Goal: Information Seeking & Learning: Learn about a topic

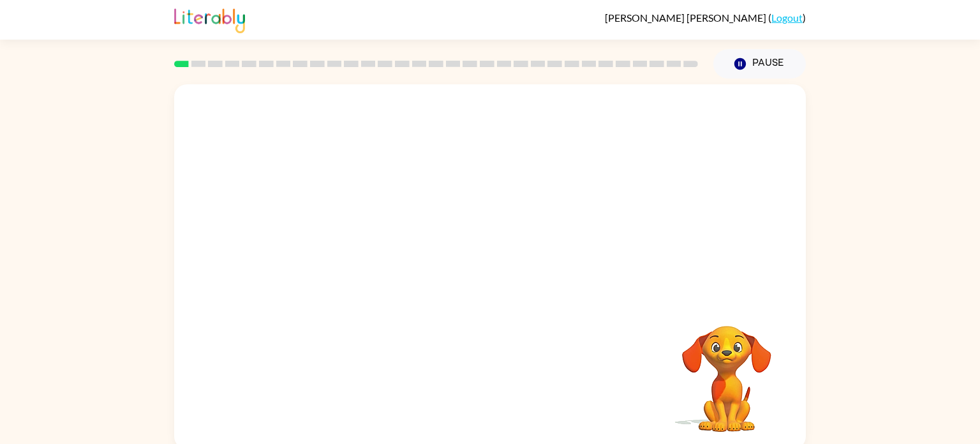
click at [360, 172] on video "Your browser must support playing .mp4 files to use Literably. Please try using…" at bounding box center [490, 191] width 632 height 214
click at [351, 165] on video "Your browser must support playing .mp4 files to use Literably. Please try using…" at bounding box center [490, 191] width 632 height 214
click at [480, 287] on button "button" at bounding box center [490, 273] width 82 height 47
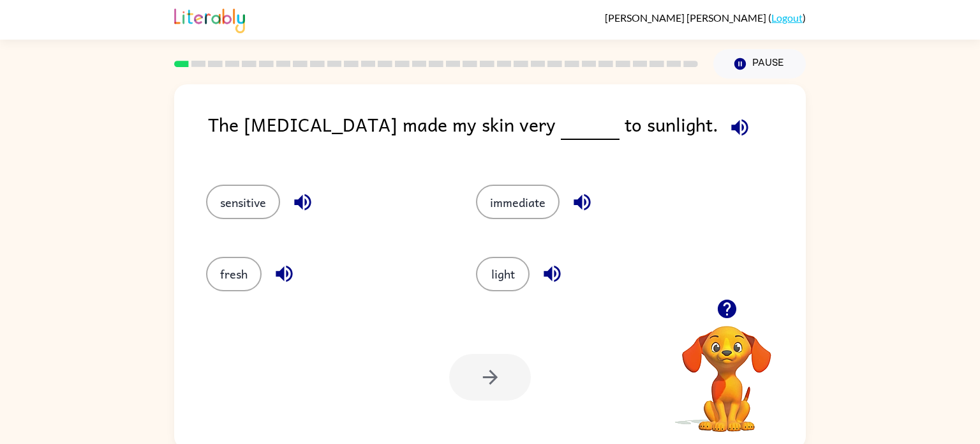
click at [377, 132] on div "The [MEDICAL_DATA] made my skin very to sunlight." at bounding box center [507, 134] width 598 height 49
click at [246, 205] on button "sensitive" at bounding box center [243, 201] width 74 height 34
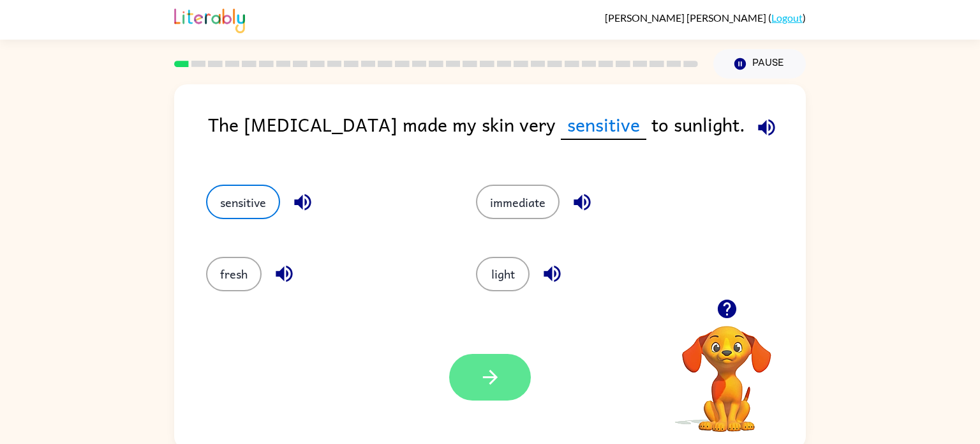
click at [513, 367] on button "button" at bounding box center [490, 377] width 82 height 47
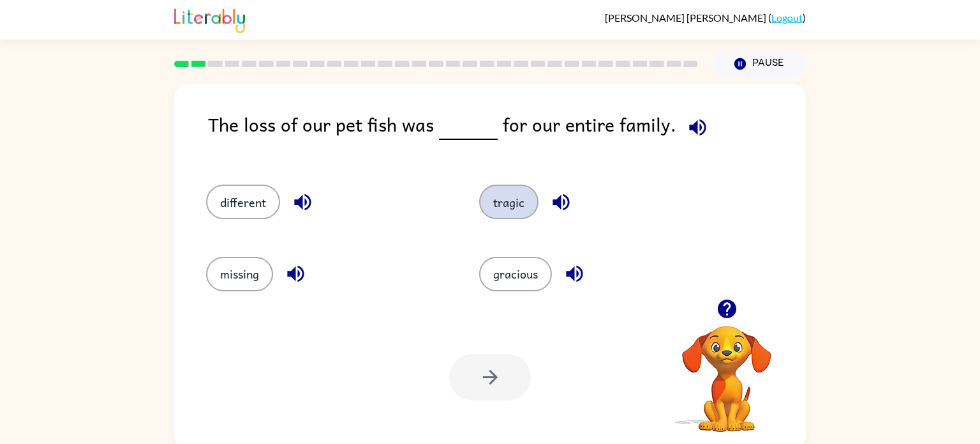
click at [502, 197] on button "tragic" at bounding box center [508, 201] width 59 height 34
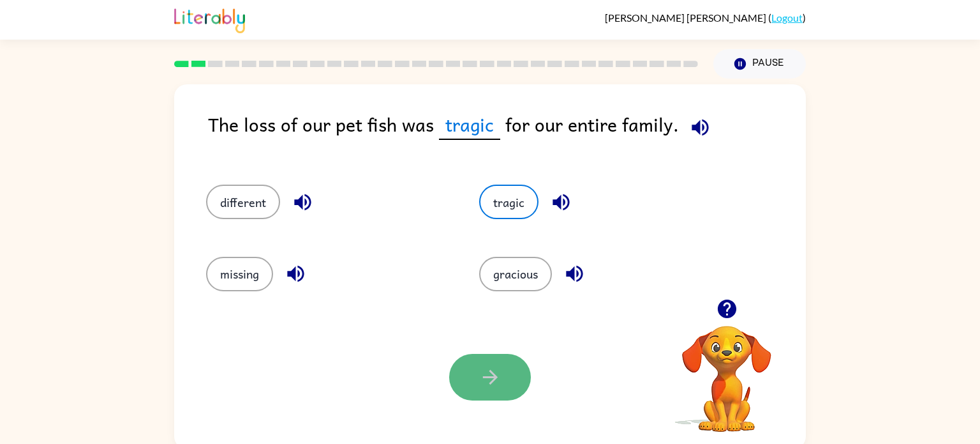
click at [484, 377] on icon "button" at bounding box center [489, 376] width 15 height 15
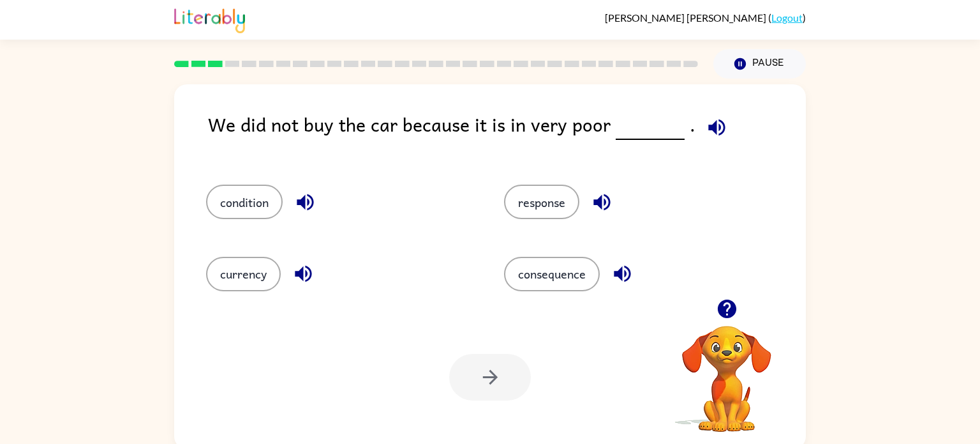
click at [484, 377] on div at bounding box center [490, 377] width 82 height 47
click at [227, 205] on button "condition" at bounding box center [244, 201] width 77 height 34
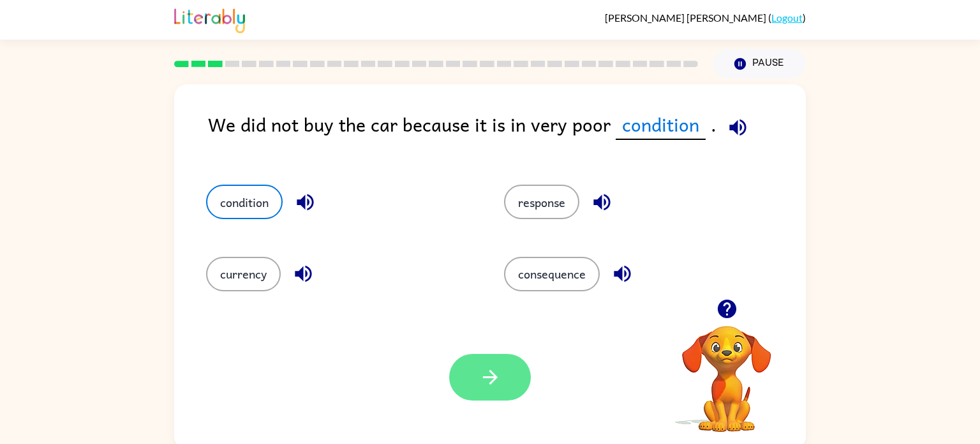
click at [491, 385] on icon "button" at bounding box center [490, 377] width 22 height 22
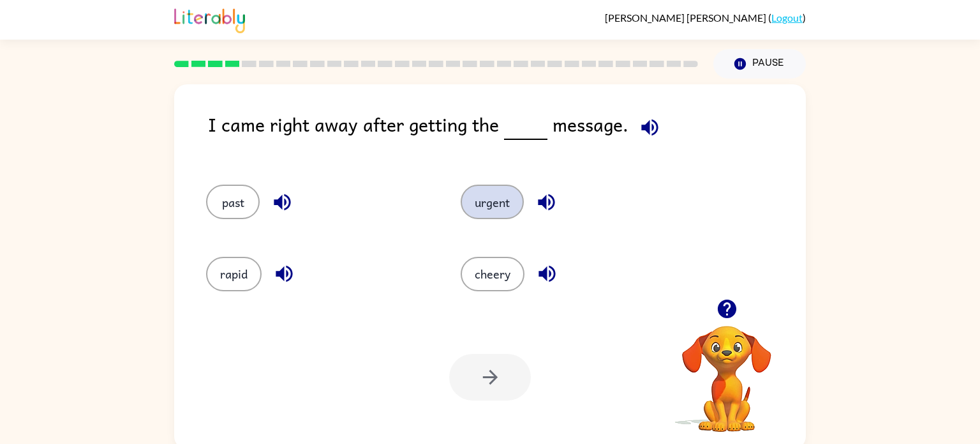
click at [514, 196] on button "urgent" at bounding box center [492, 201] width 63 height 34
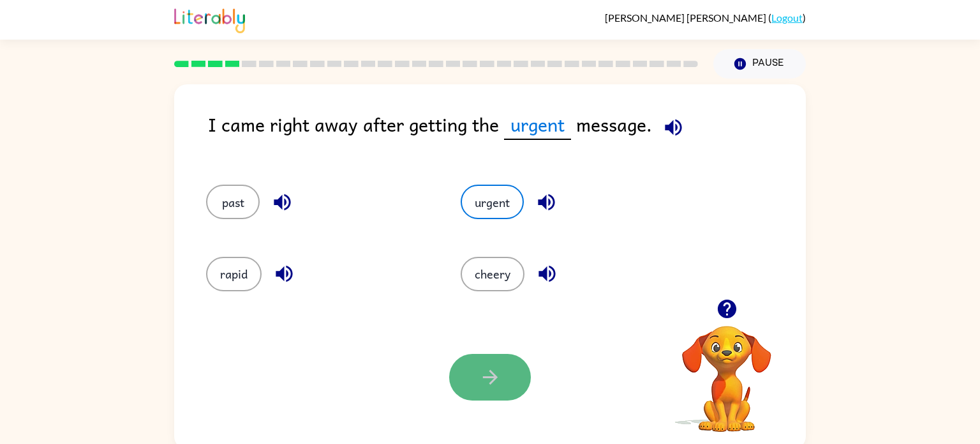
click at [512, 369] on button "button" at bounding box center [490, 377] width 82 height 47
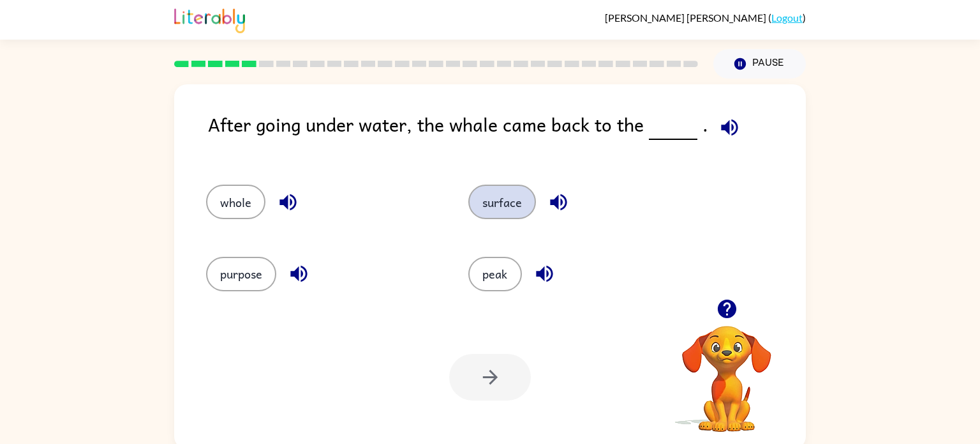
click at [505, 204] on button "surface" at bounding box center [502, 201] width 68 height 34
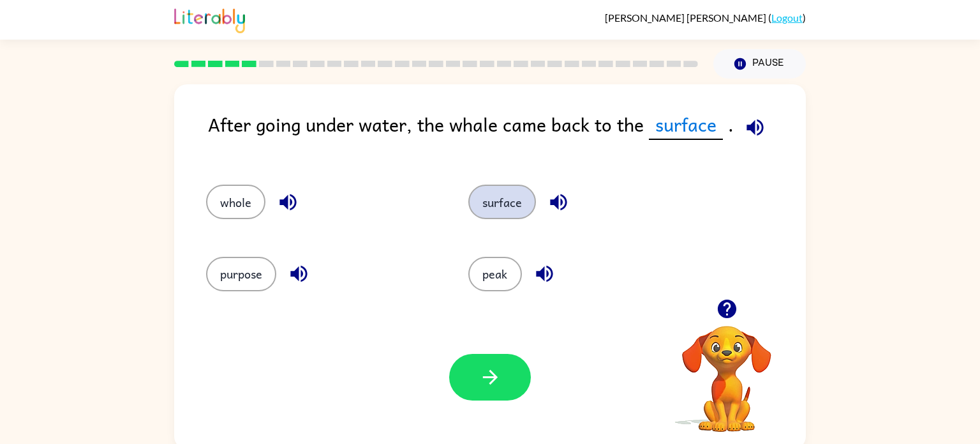
click at [524, 207] on button "surface" at bounding box center [502, 201] width 68 height 34
click at [498, 377] on icon "button" at bounding box center [490, 377] width 22 height 22
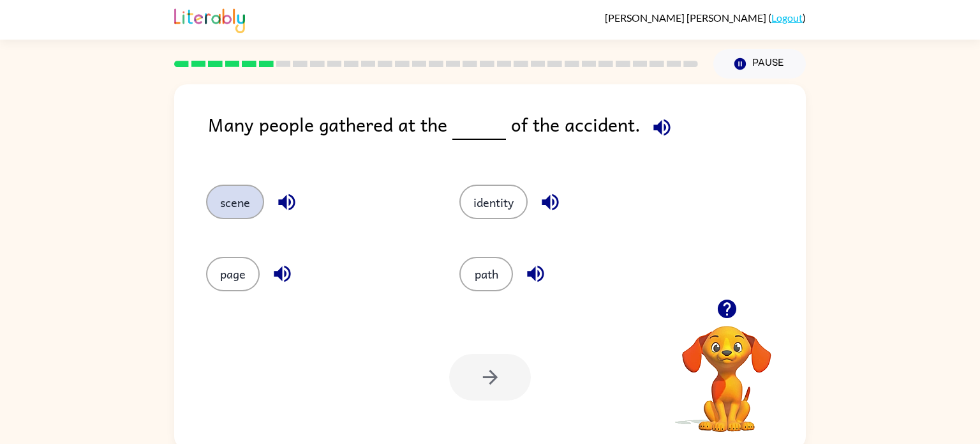
click at [220, 200] on button "scene" at bounding box center [235, 201] width 58 height 34
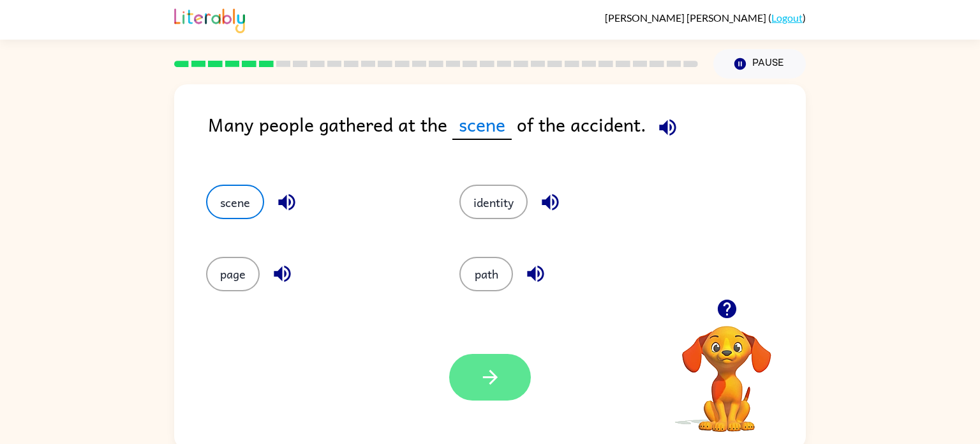
click at [498, 376] on icon "button" at bounding box center [490, 377] width 22 height 22
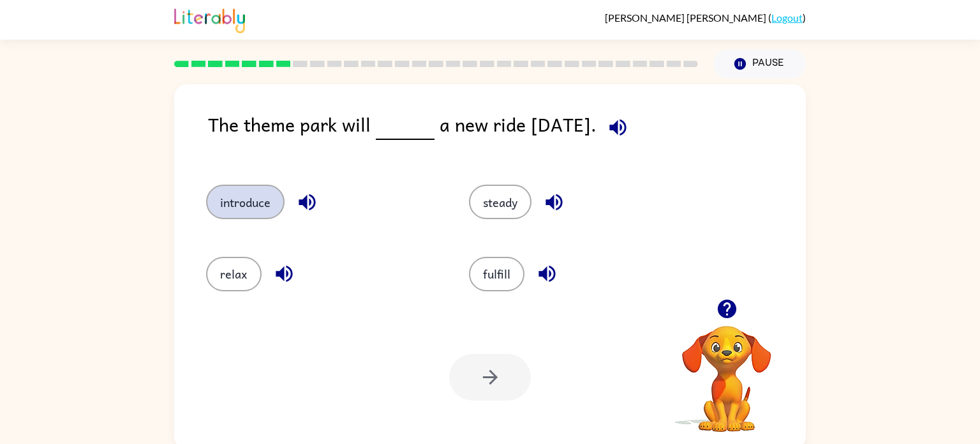
click at [235, 208] on button "introduce" at bounding box center [245, 201] width 78 height 34
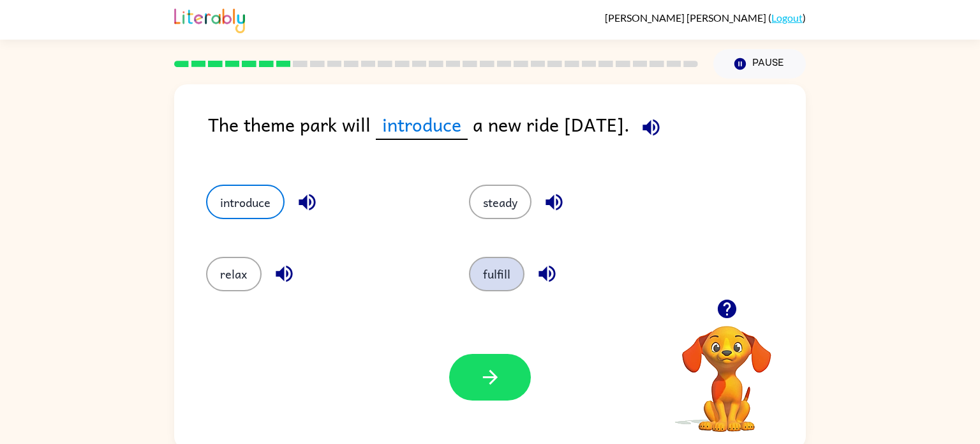
click at [507, 281] on button "fulfill" at bounding box center [497, 274] width 56 height 34
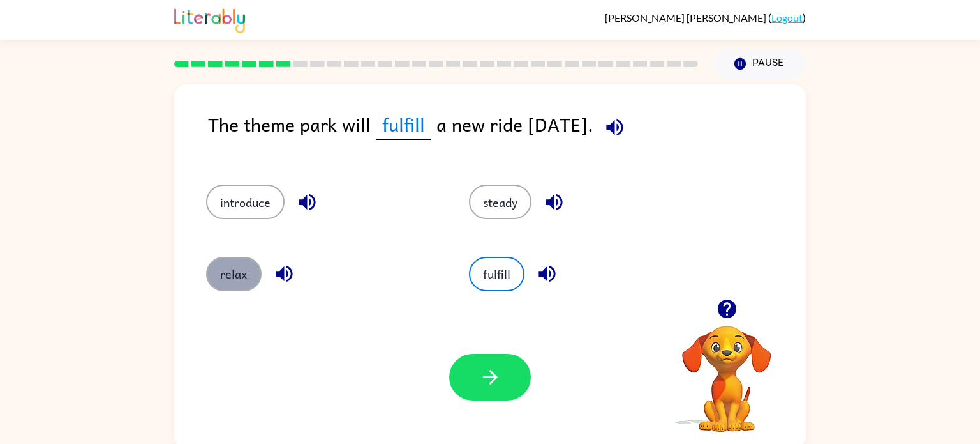
click at [220, 279] on button "relax" at bounding box center [234, 274] width 56 height 34
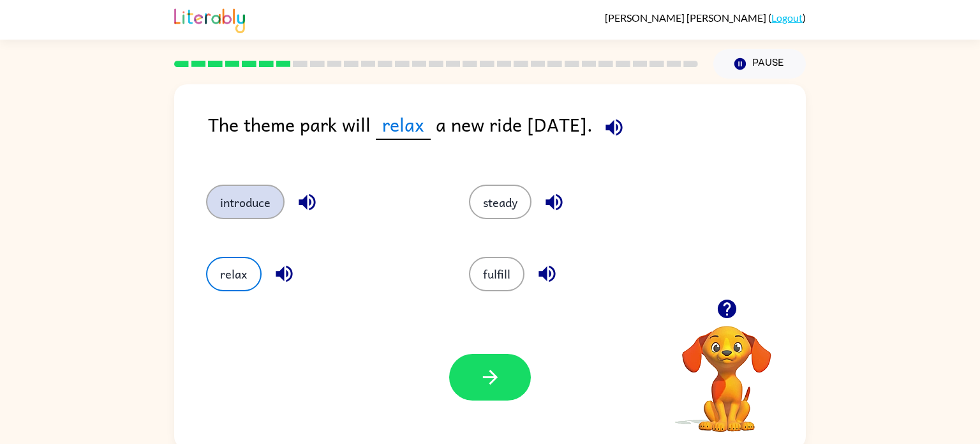
click at [225, 203] on button "introduce" at bounding box center [245, 201] width 78 height 34
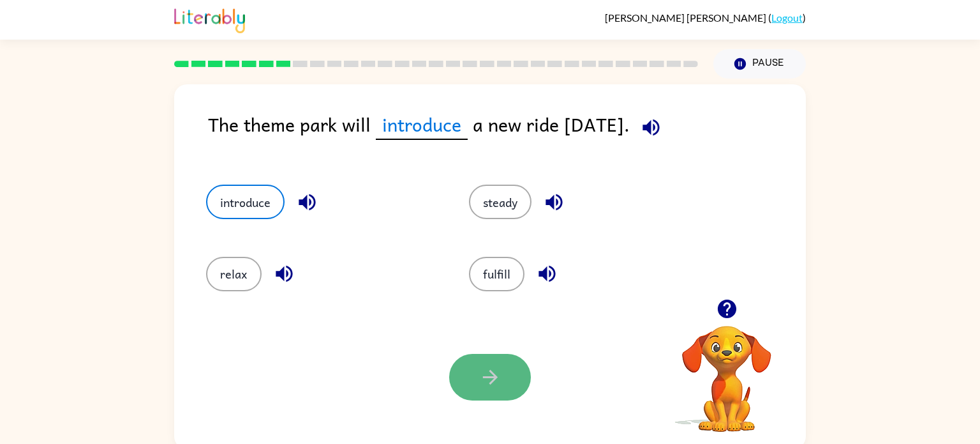
click at [497, 372] on icon "button" at bounding box center [490, 377] width 22 height 22
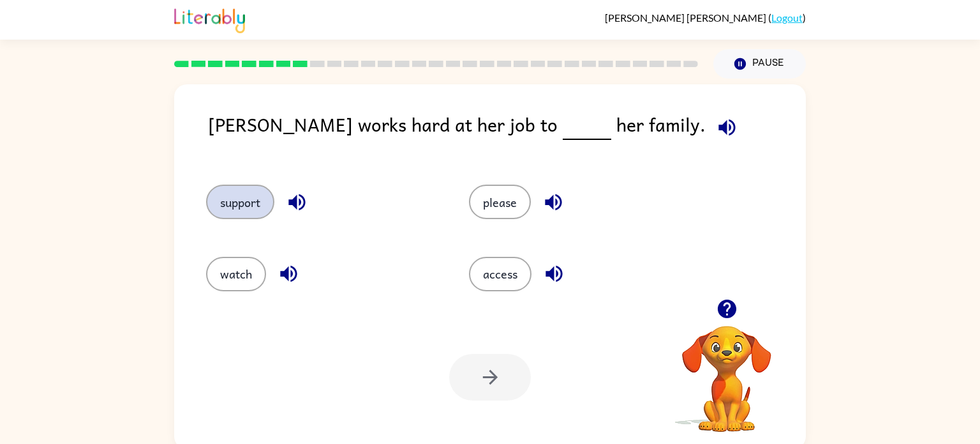
click at [235, 211] on button "support" at bounding box center [240, 201] width 68 height 34
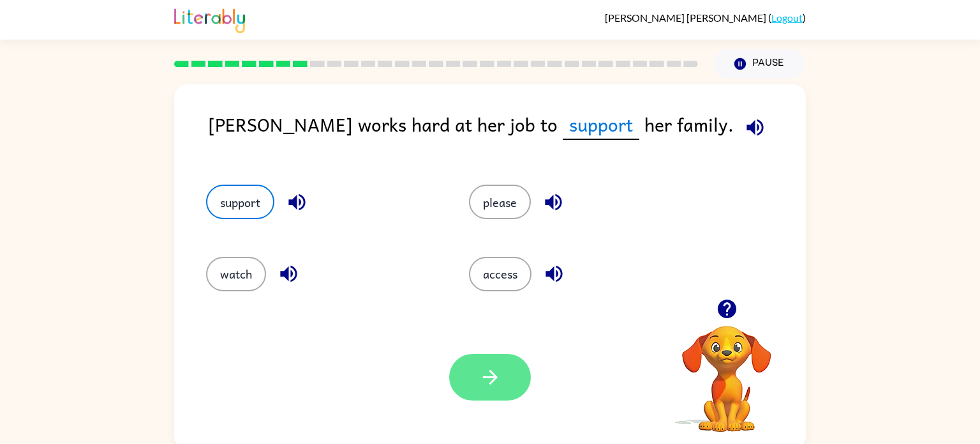
click at [465, 377] on button "button" at bounding box center [490, 377] width 82 height 47
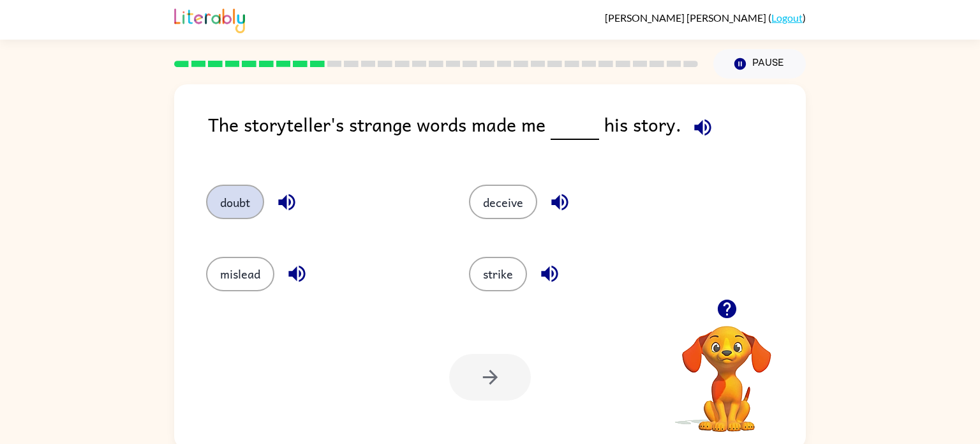
click at [232, 203] on button "doubt" at bounding box center [235, 201] width 58 height 34
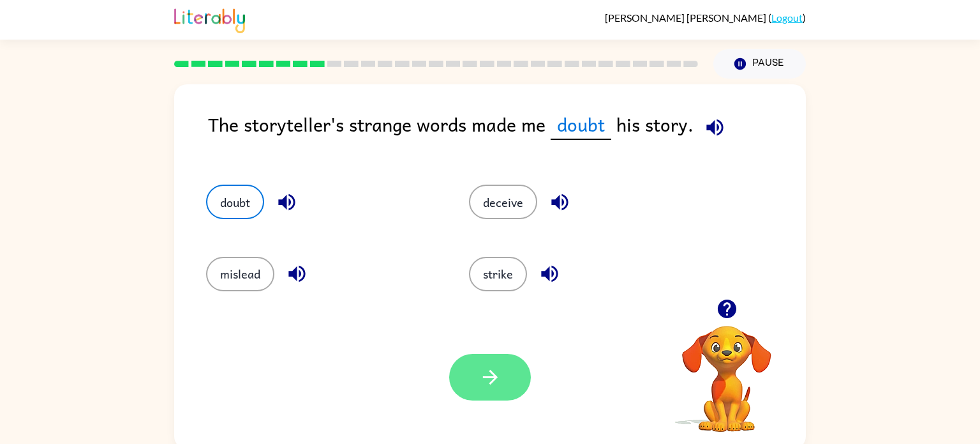
click at [502, 383] on button "button" at bounding box center [490, 377] width 82 height 47
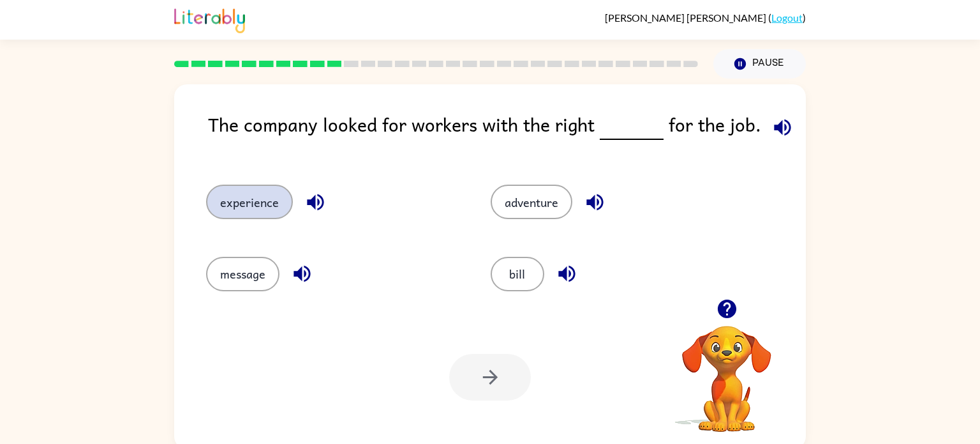
click at [239, 207] on button "experience" at bounding box center [249, 201] width 87 height 34
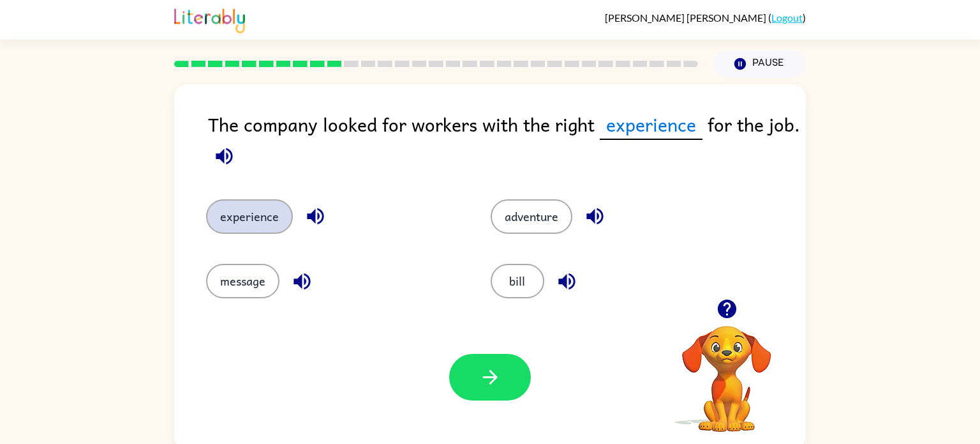
click at [497, 372] on icon "button" at bounding box center [490, 377] width 22 height 22
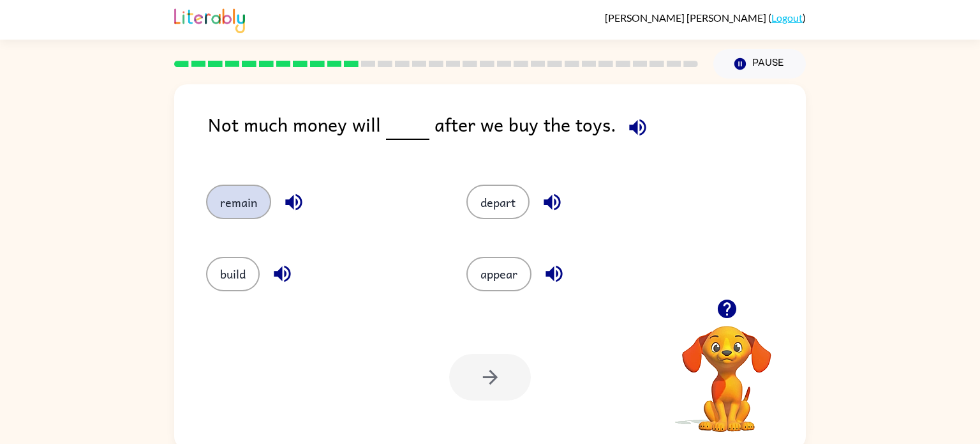
click at [239, 207] on button "remain" at bounding box center [238, 201] width 65 height 34
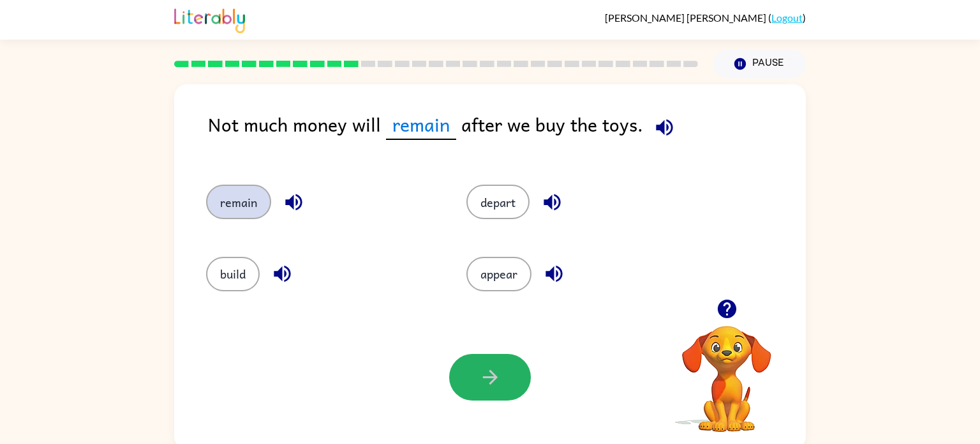
click at [497, 372] on icon "button" at bounding box center [490, 377] width 22 height 22
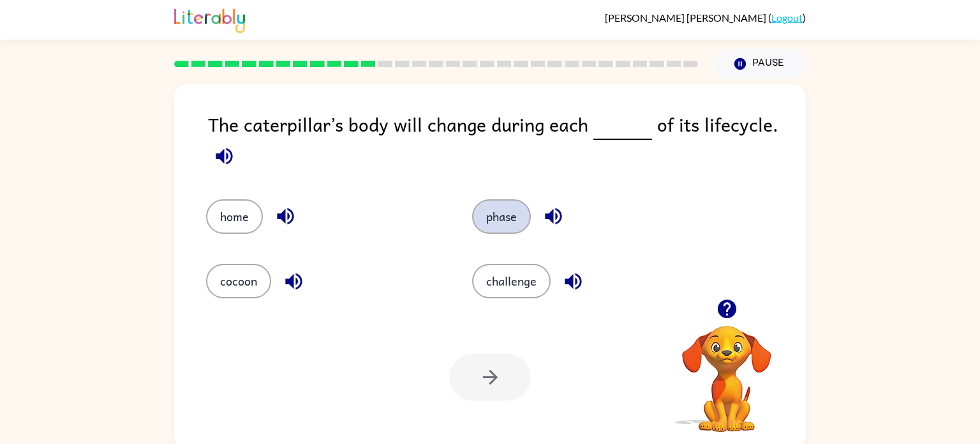
click at [494, 221] on button "phase" at bounding box center [501, 216] width 59 height 34
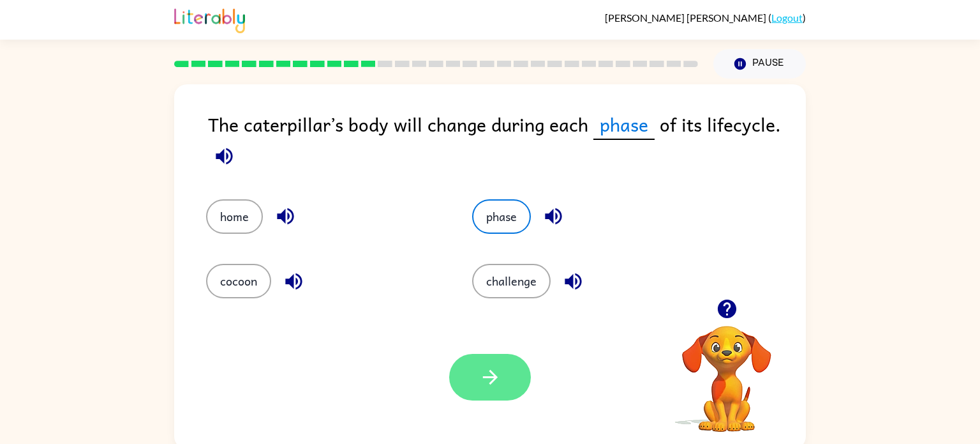
click at [497, 373] on icon "button" at bounding box center [490, 377] width 22 height 22
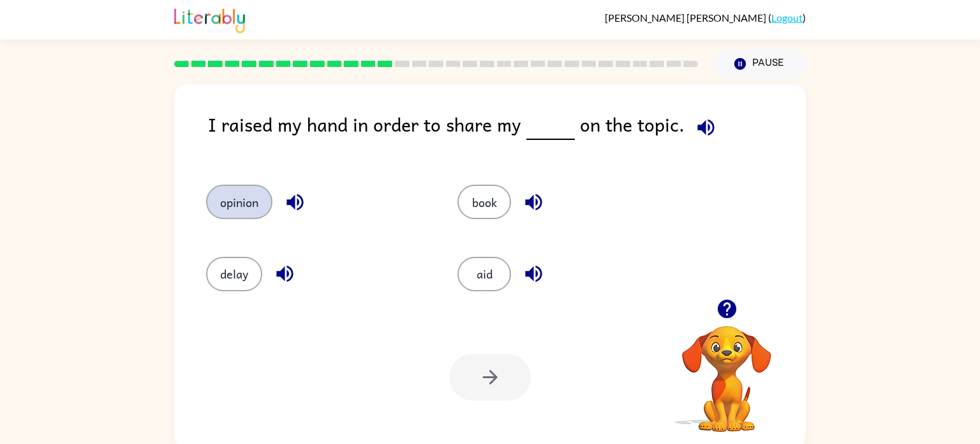
click at [223, 198] on button "opinion" at bounding box center [239, 201] width 66 height 34
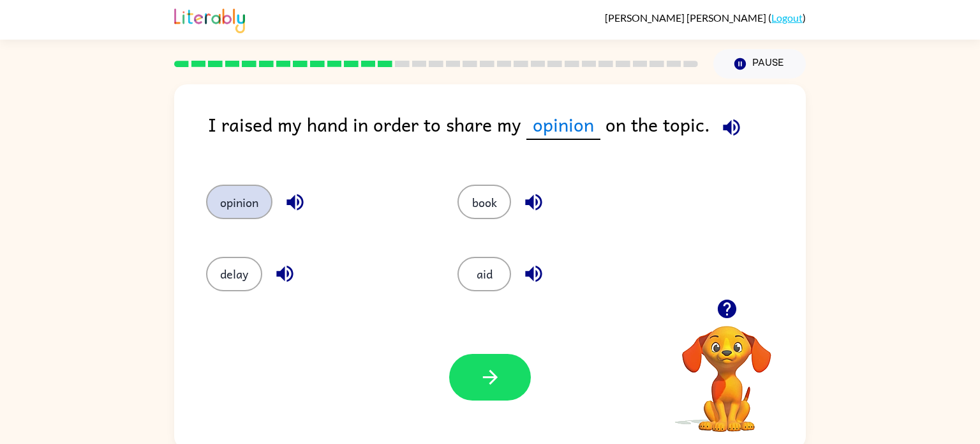
click at [497, 373] on icon "button" at bounding box center [490, 377] width 22 height 22
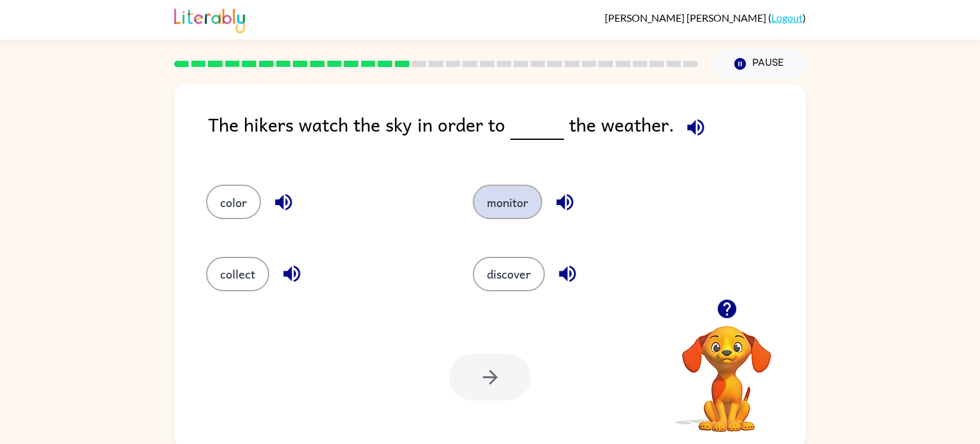
click at [514, 207] on button "monitor" at bounding box center [508, 201] width 70 height 34
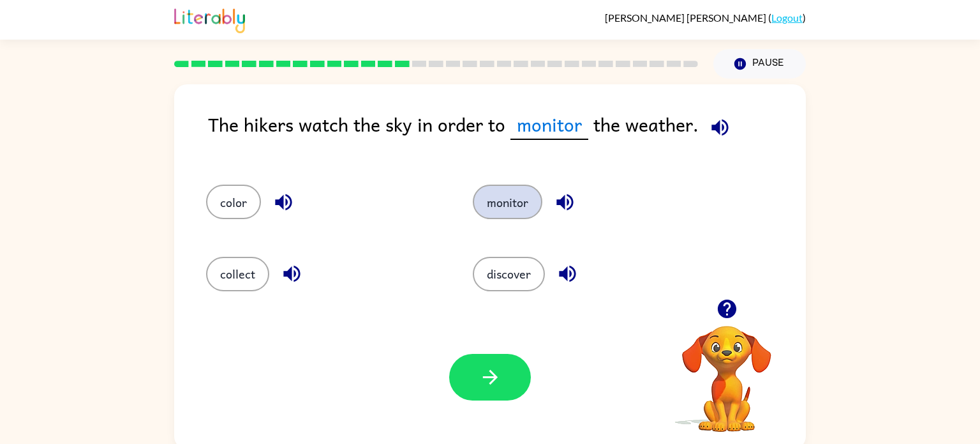
click at [497, 373] on icon "button" at bounding box center [490, 377] width 22 height 22
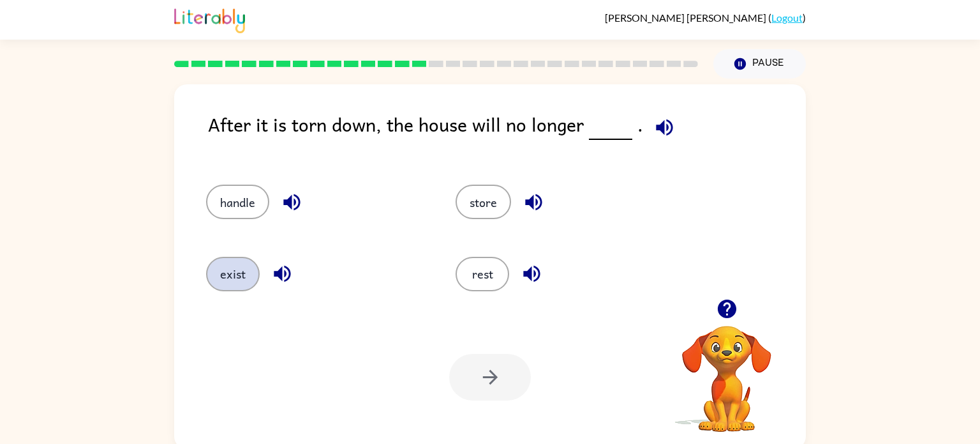
click at [241, 278] on button "exist" at bounding box center [233, 274] width 54 height 34
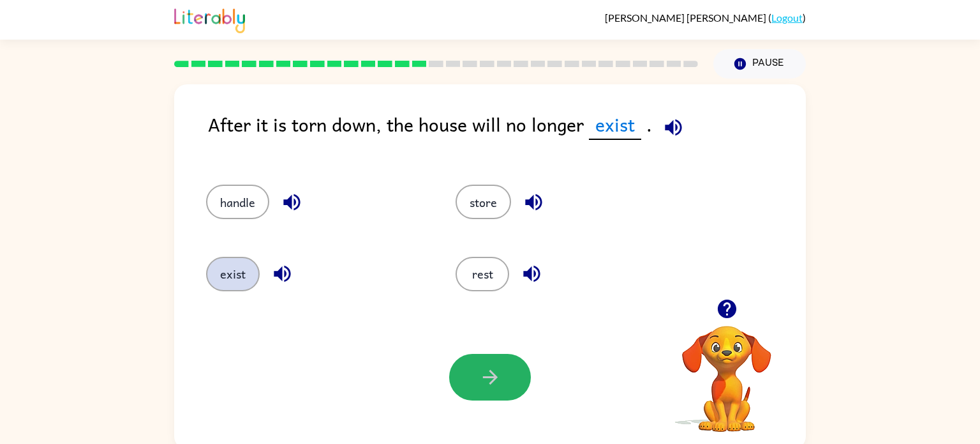
click at [497, 373] on icon "button" at bounding box center [490, 377] width 22 height 22
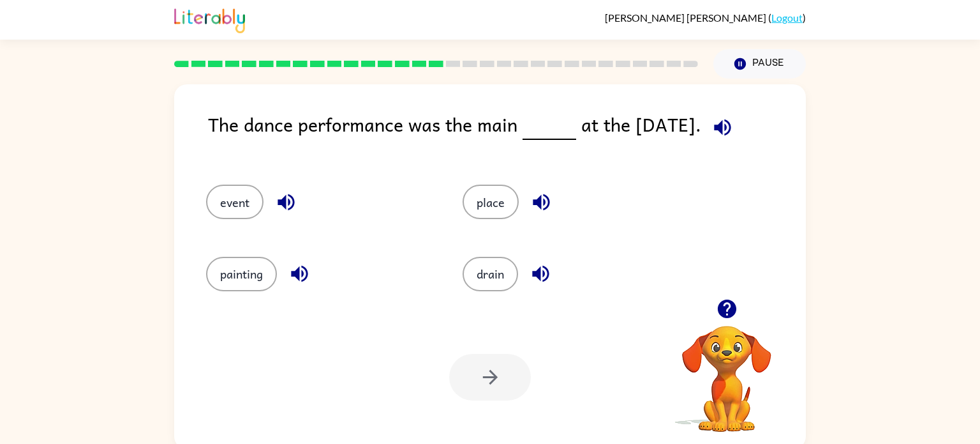
click at [497, 373] on div at bounding box center [490, 377] width 82 height 47
click at [236, 207] on button "event" at bounding box center [234, 201] width 57 height 34
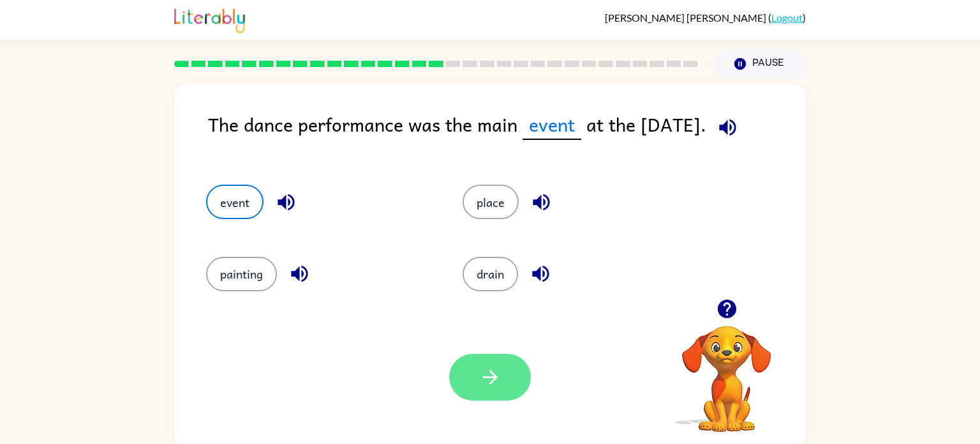
click at [499, 369] on icon "button" at bounding box center [490, 377] width 22 height 22
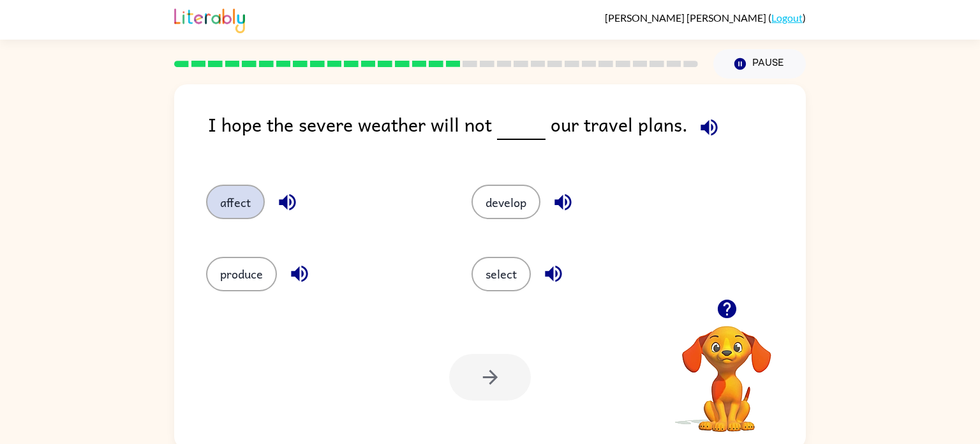
click at [244, 200] on button "affect" at bounding box center [235, 201] width 59 height 34
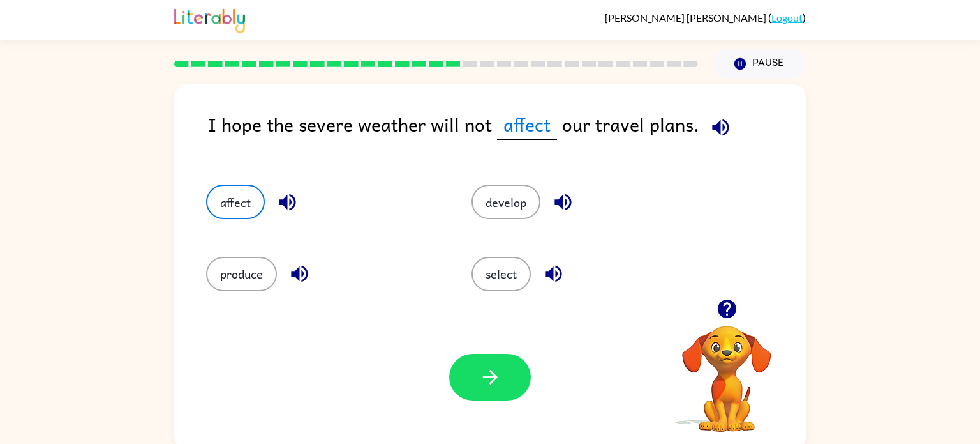
click at [488, 346] on div "Your browser must support playing .mp4 files to use Literably. Please try using…" at bounding box center [490, 377] width 632 height 144
click at [503, 352] on div "Your browser must support playing .mp4 files to use Literably. Please try using…" at bounding box center [490, 377] width 632 height 144
click at [486, 368] on icon "button" at bounding box center [490, 377] width 22 height 22
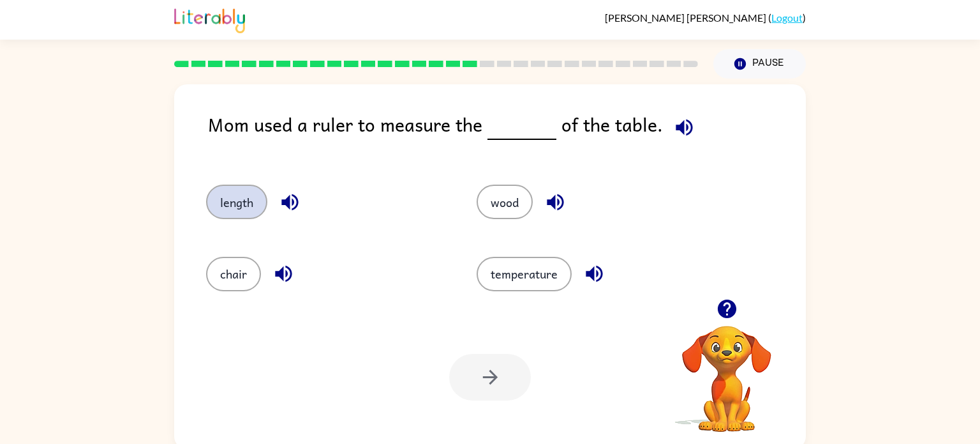
click at [231, 204] on button "length" at bounding box center [236, 201] width 61 height 34
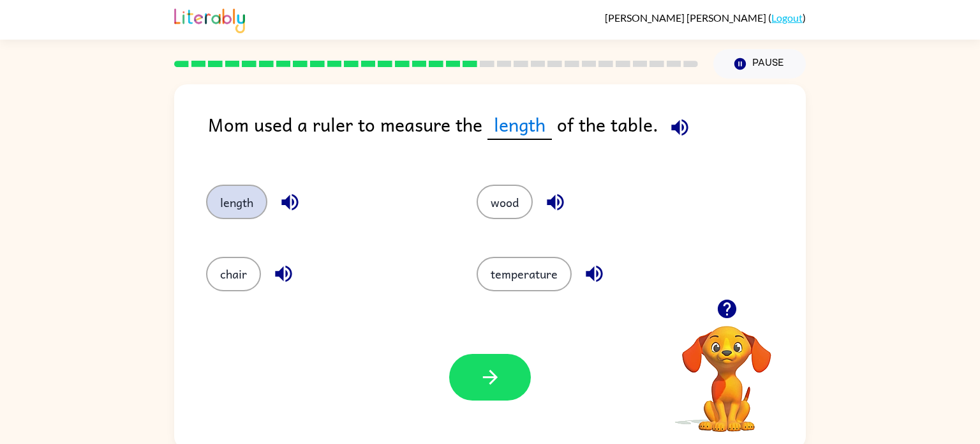
click at [486, 368] on icon "button" at bounding box center [490, 377] width 22 height 22
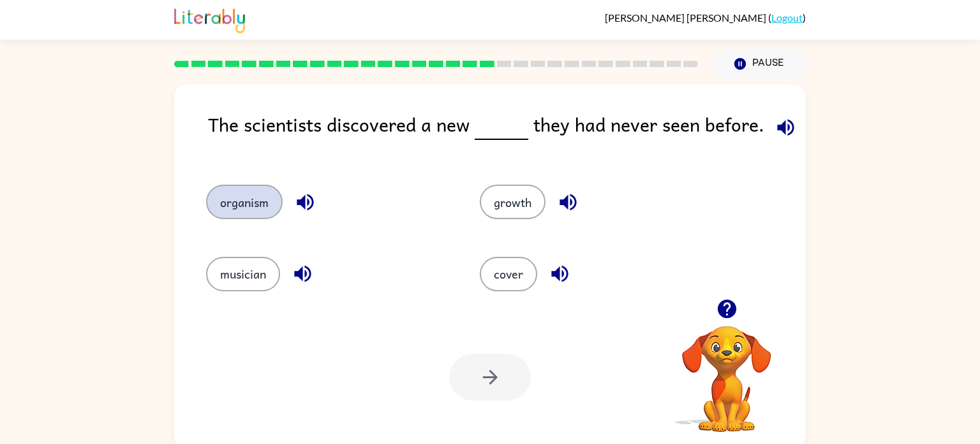
click at [265, 204] on button "organism" at bounding box center [244, 201] width 77 height 34
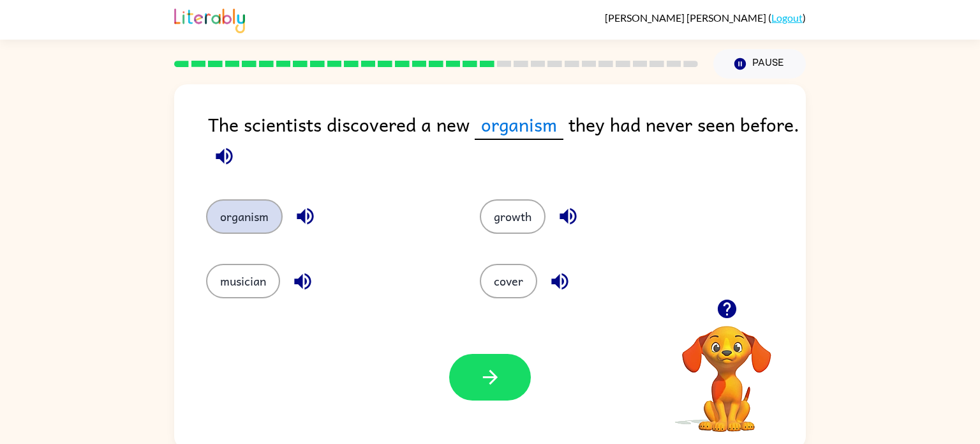
click at [486, 368] on icon "button" at bounding box center [490, 377] width 22 height 22
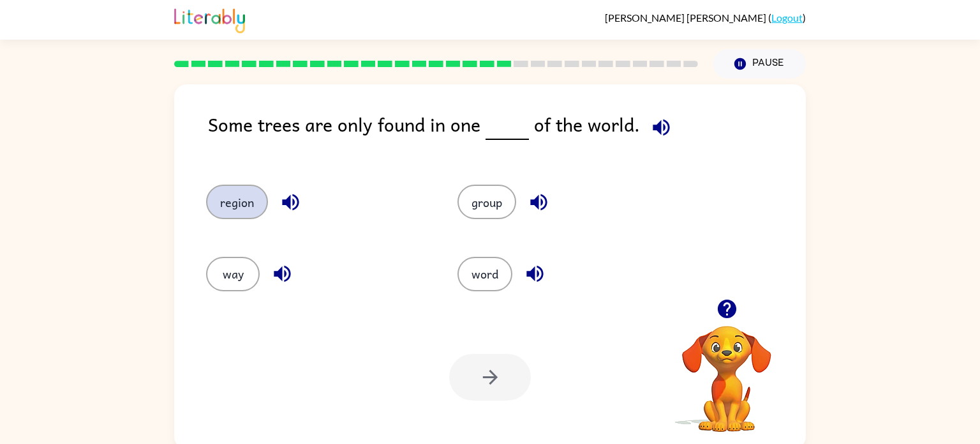
click at [248, 189] on button "region" at bounding box center [237, 201] width 62 height 34
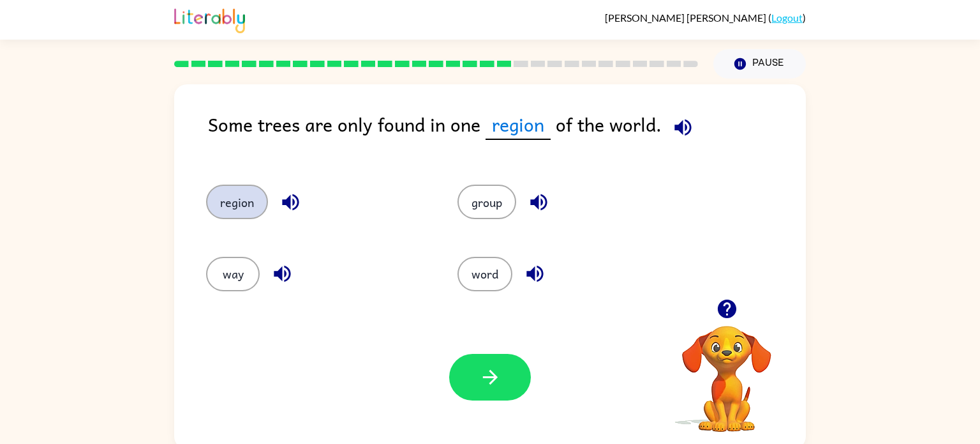
click at [486, 368] on icon "button" at bounding box center [490, 377] width 22 height 22
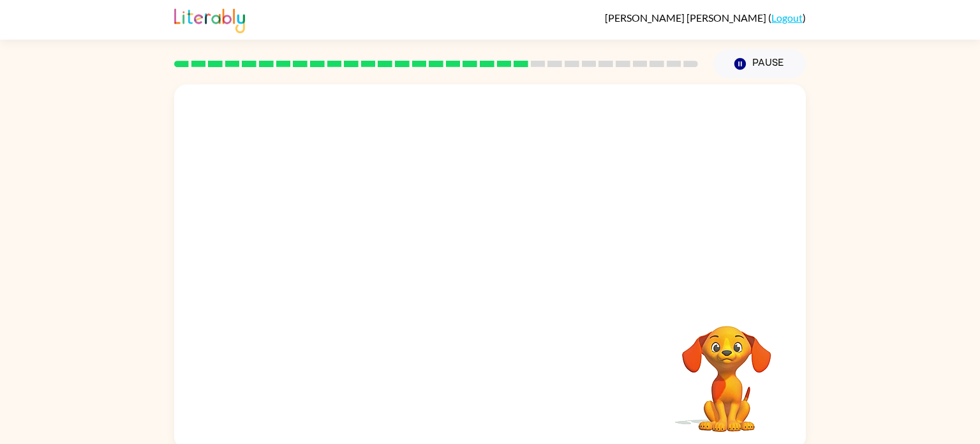
click at [375, 261] on video "Your browser must support playing .mp4 files to use Literably. Please try using…" at bounding box center [490, 191] width 632 height 214
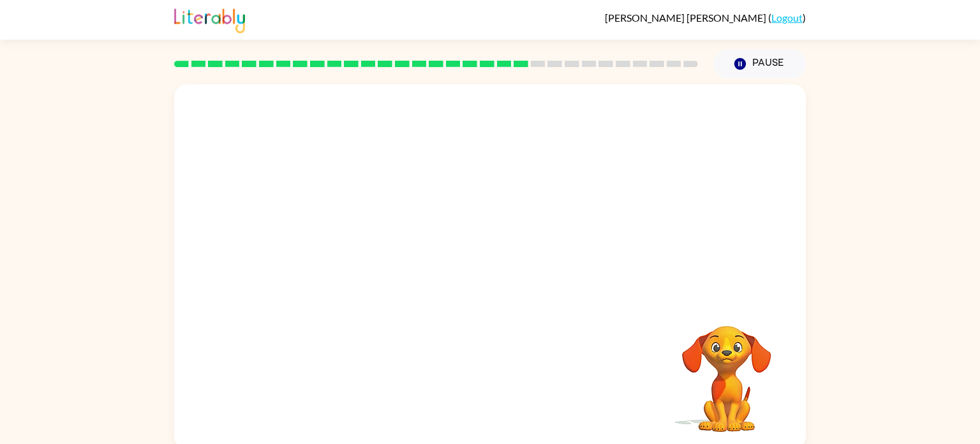
click at [375, 261] on video "Your browser must support playing .mp4 files to use Literably. Please try using…" at bounding box center [490, 191] width 632 height 214
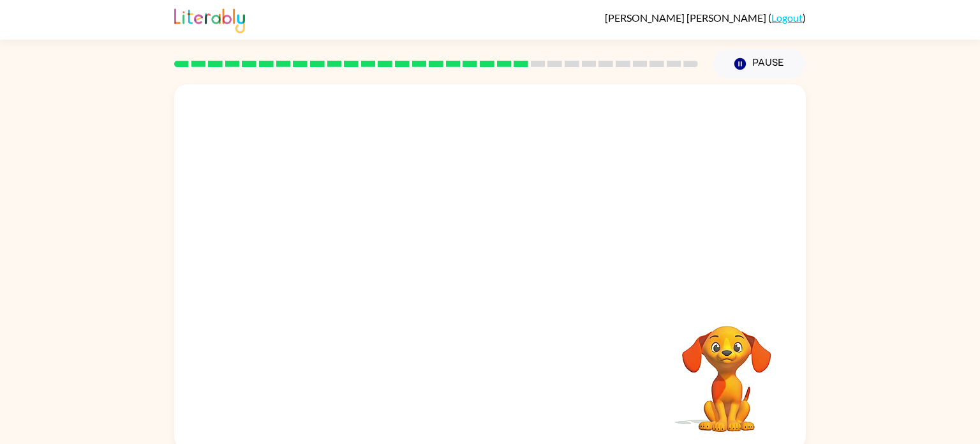
click at [375, 261] on video "Your browser must support playing .mp4 files to use Literably. Please try using…" at bounding box center [490, 191] width 632 height 214
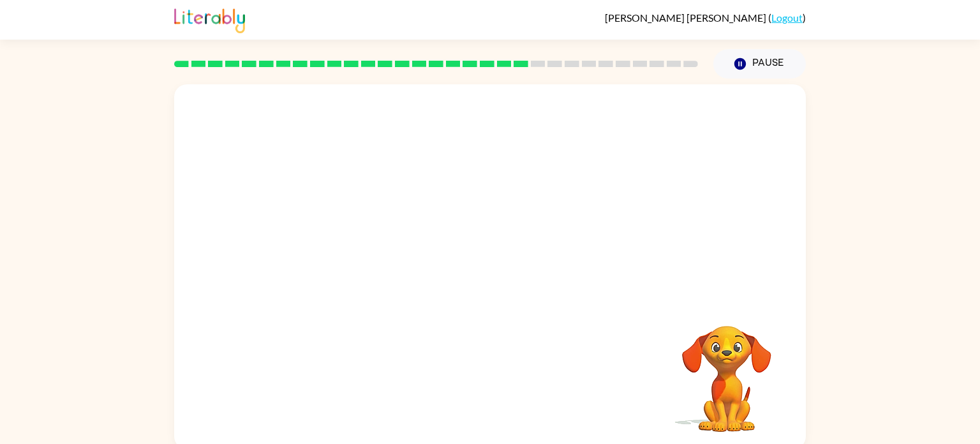
click at [375, 261] on video "Your browser must support playing .mp4 files to use Literably. Please try using…" at bounding box center [490, 191] width 632 height 214
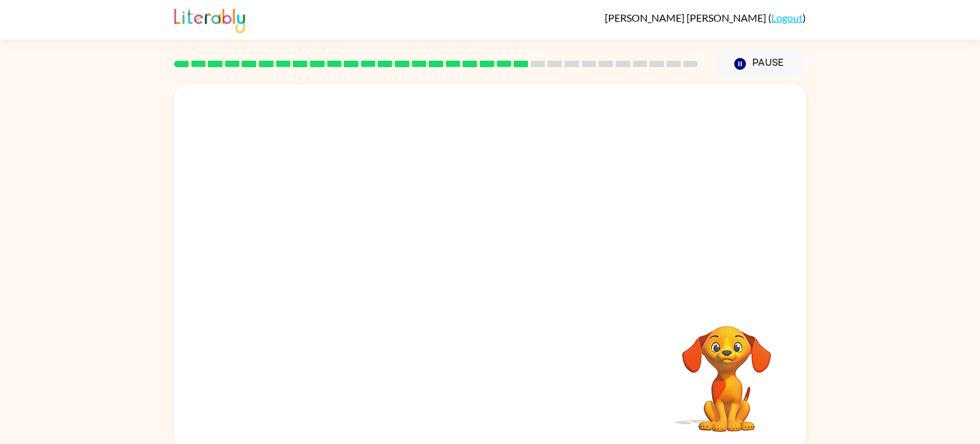
click at [375, 261] on video "Your browser must support playing .mp4 files to use Literably. Please try using…" at bounding box center [490, 191] width 632 height 214
click at [511, 281] on div at bounding box center [490, 273] width 82 height 47
click at [484, 286] on button "button" at bounding box center [490, 273] width 82 height 47
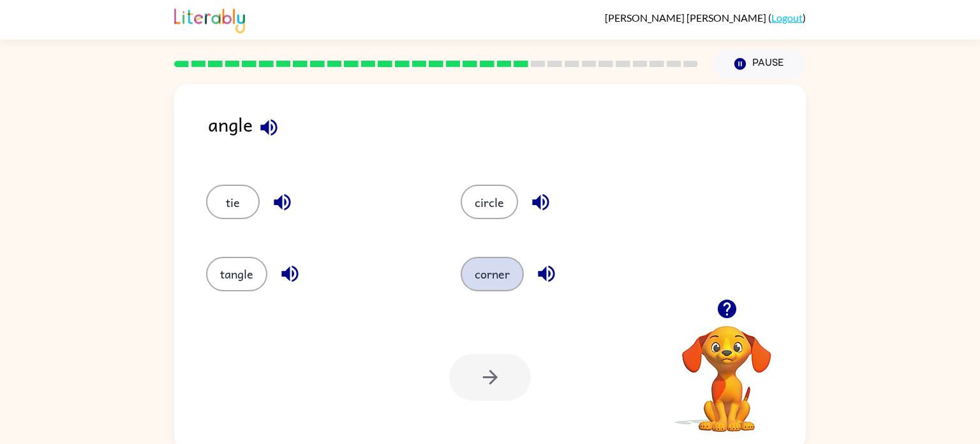
click at [499, 267] on button "corner" at bounding box center [492, 274] width 63 height 34
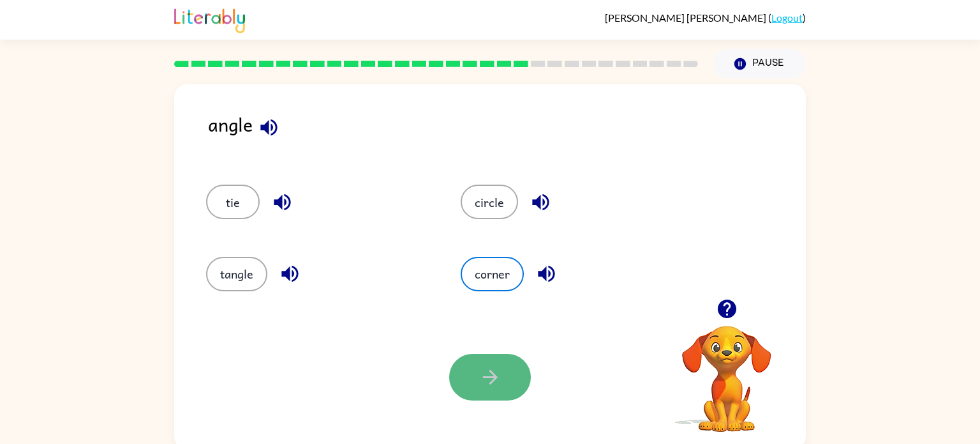
click at [467, 382] on button "button" at bounding box center [490, 377] width 82 height 47
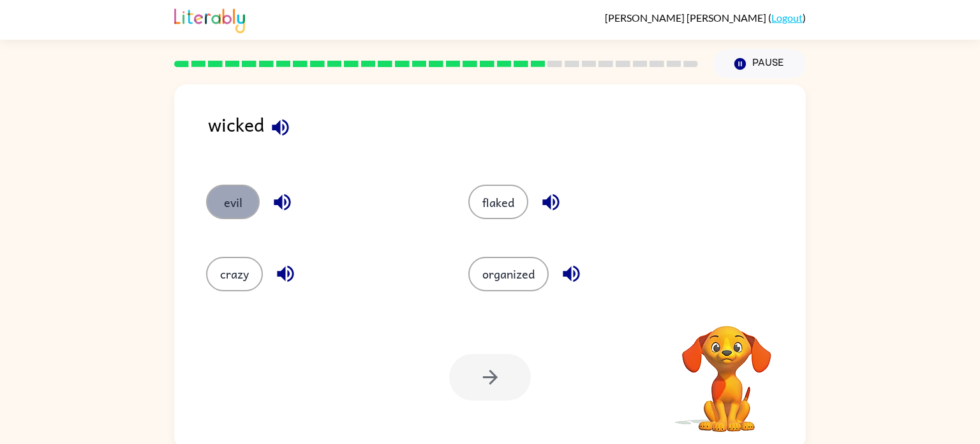
click at [253, 204] on button "evil" at bounding box center [233, 201] width 54 height 34
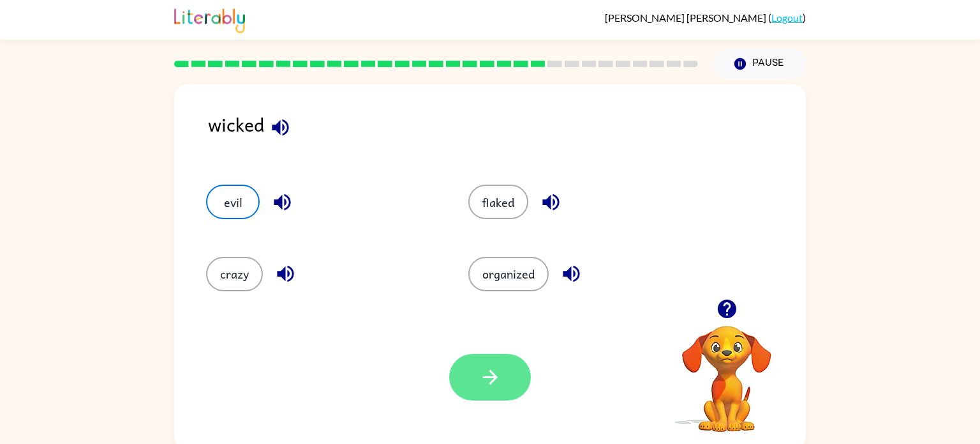
click at [458, 372] on button "button" at bounding box center [490, 377] width 82 height 47
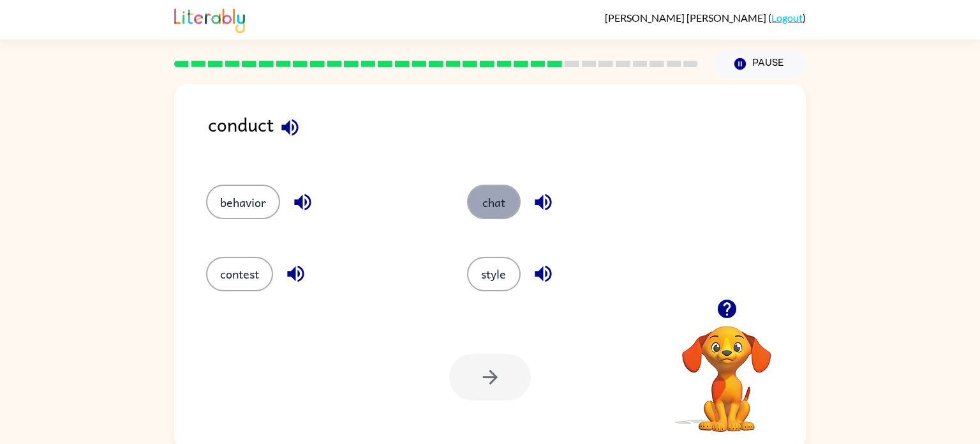
click at [500, 208] on button "chat" at bounding box center [494, 201] width 54 height 34
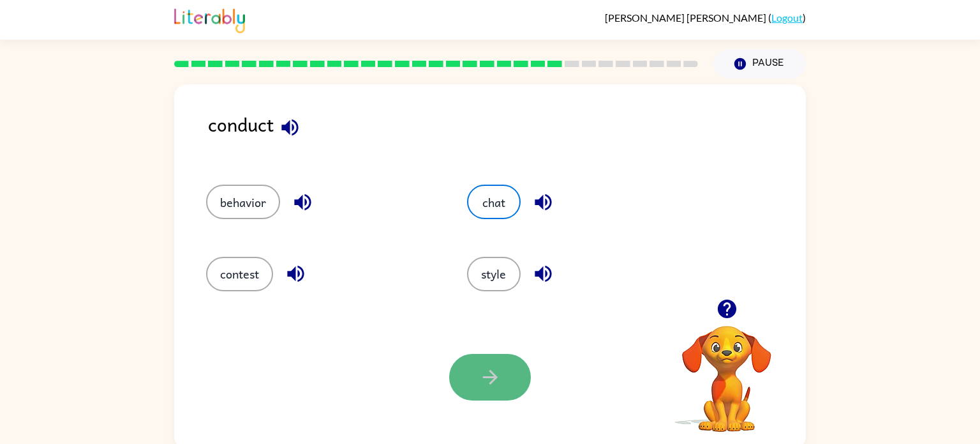
click at [506, 389] on button "button" at bounding box center [490, 377] width 82 height 47
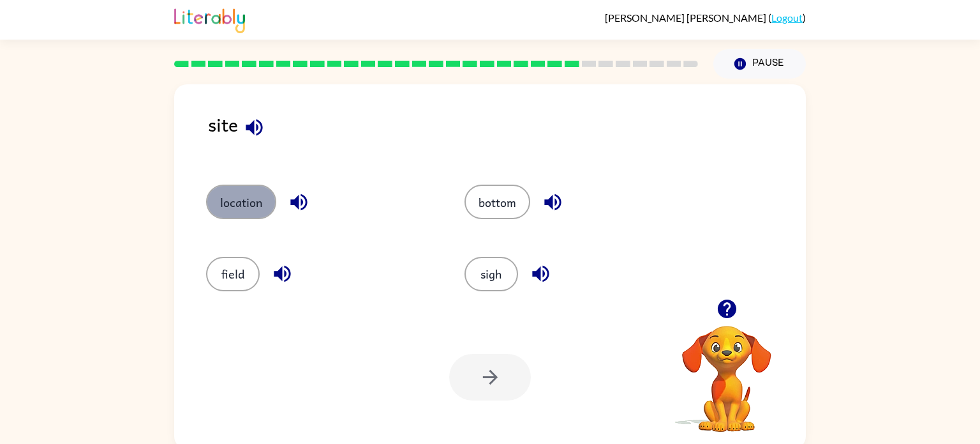
click at [250, 211] on button "location" at bounding box center [241, 201] width 70 height 34
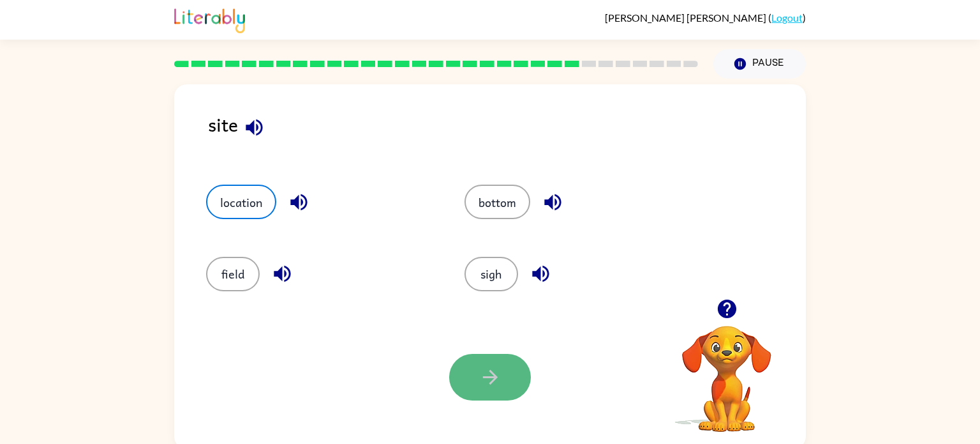
click at [516, 369] on button "button" at bounding box center [490, 377] width 82 height 47
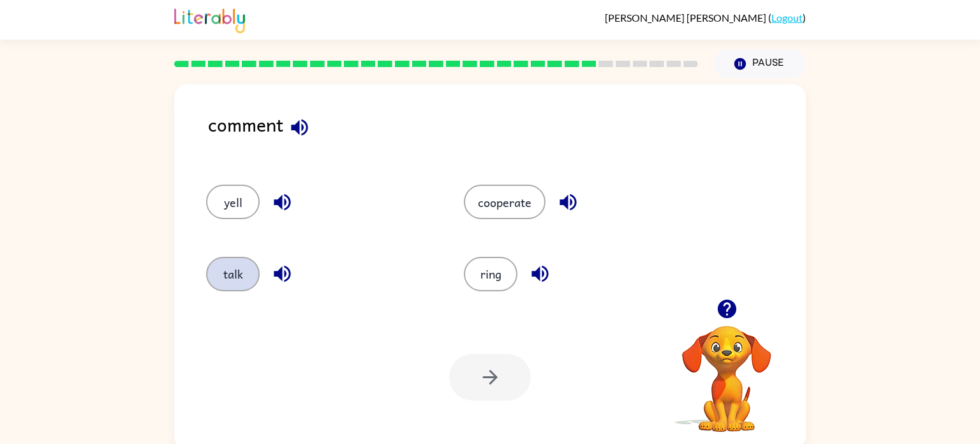
click at [225, 267] on button "talk" at bounding box center [233, 274] width 54 height 34
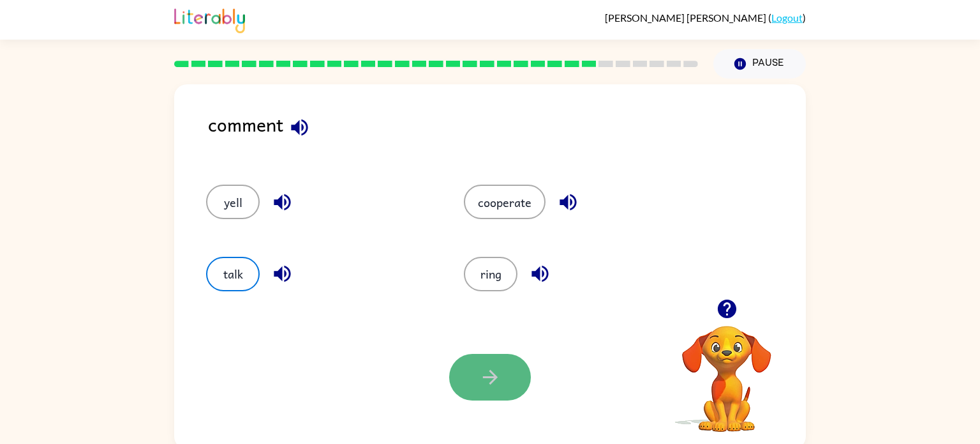
click at [473, 389] on button "button" at bounding box center [490, 377] width 82 height 47
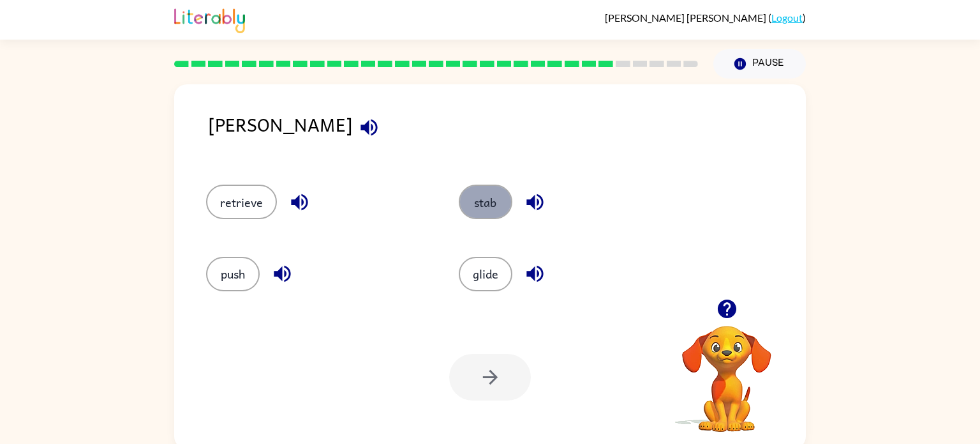
click at [472, 208] on button "stab" at bounding box center [486, 201] width 54 height 34
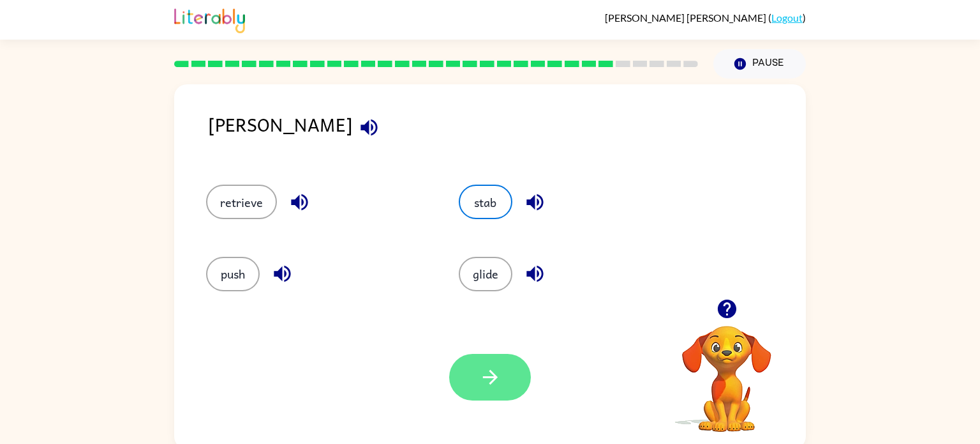
click at [494, 358] on button "button" at bounding box center [490, 377] width 82 height 47
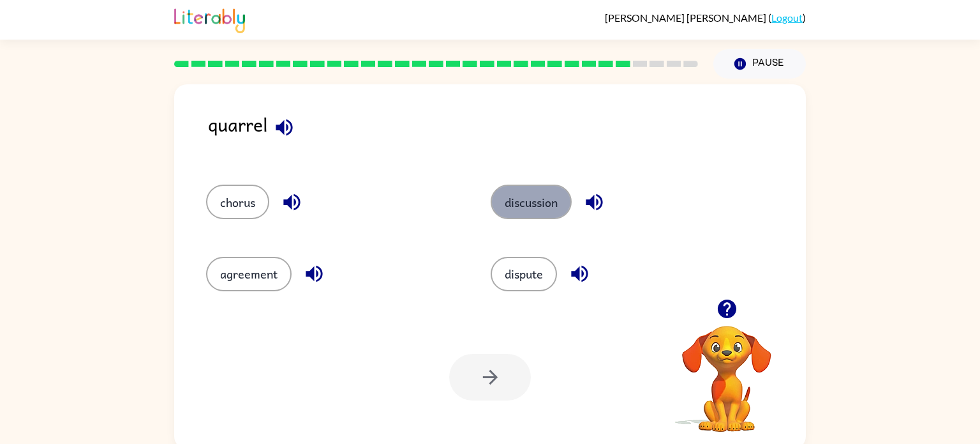
click at [500, 206] on button "discussion" at bounding box center [531, 201] width 81 height 34
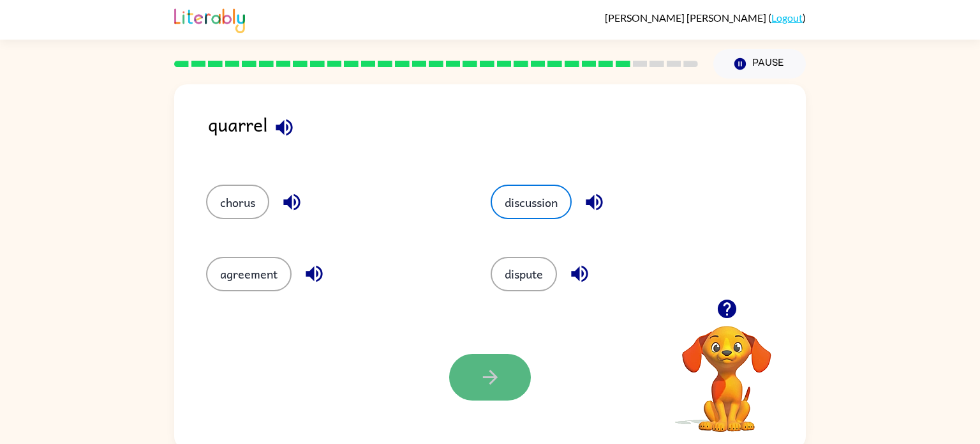
click at [475, 386] on button "button" at bounding box center [490, 377] width 82 height 47
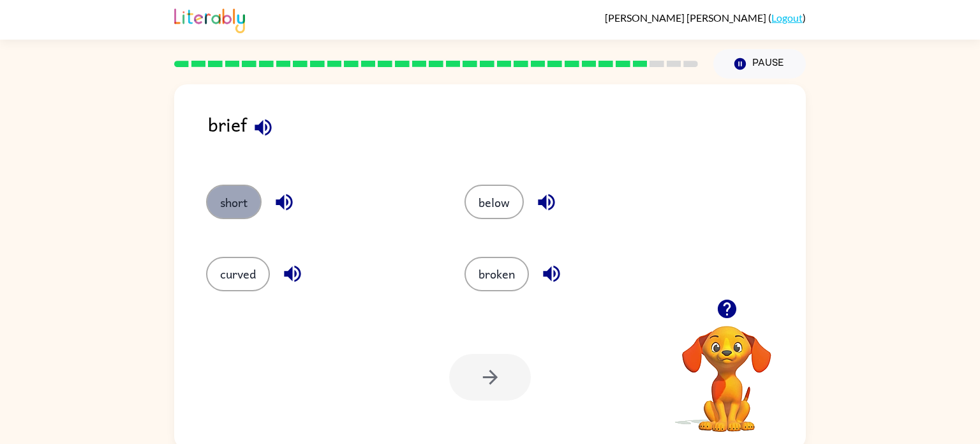
click at [256, 196] on button "short" at bounding box center [234, 201] width 56 height 34
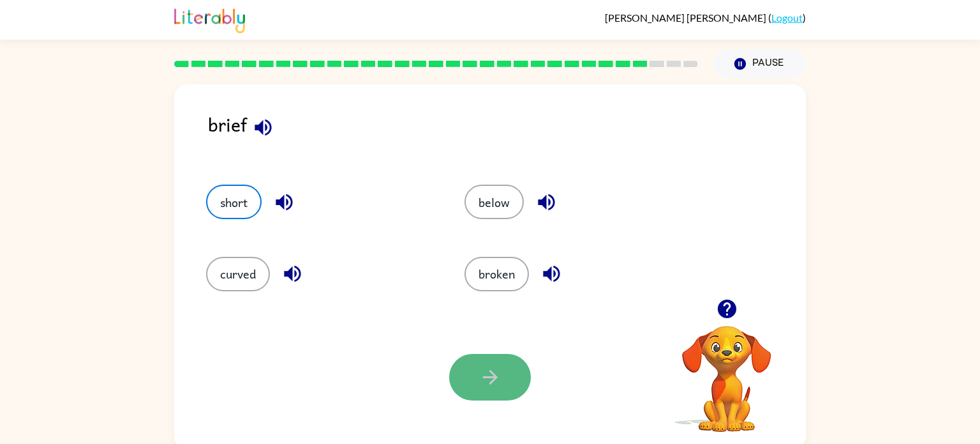
click at [470, 385] on button "button" at bounding box center [490, 377] width 82 height 47
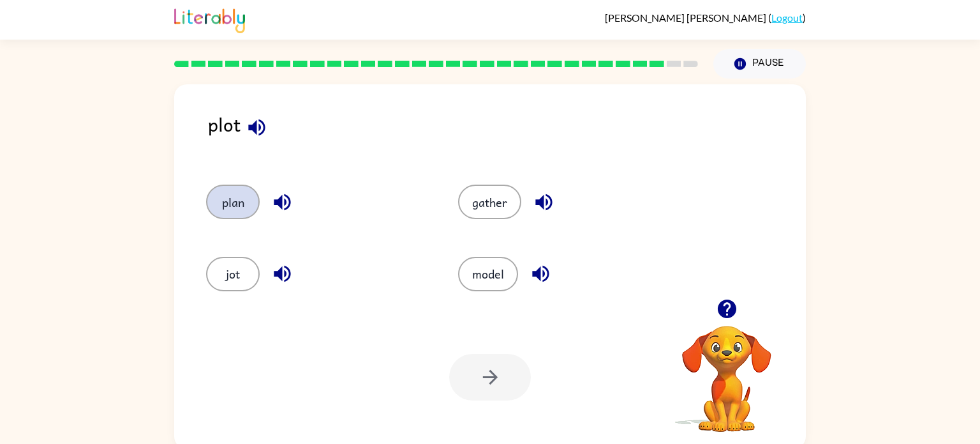
click at [223, 212] on button "plan" at bounding box center [233, 201] width 54 height 34
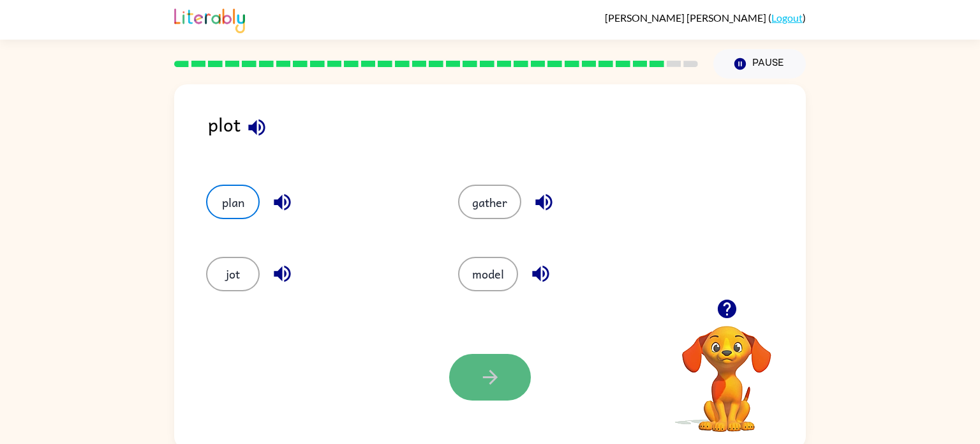
click at [512, 374] on button "button" at bounding box center [490, 377] width 82 height 47
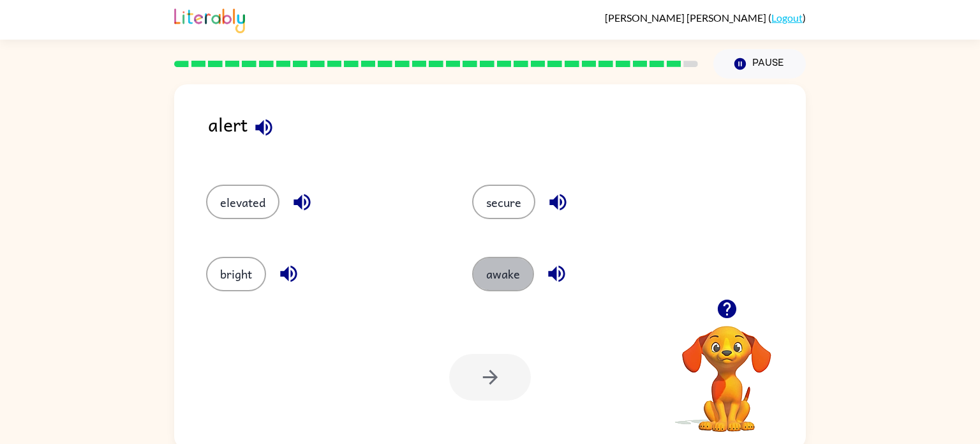
drag, startPoint x: 478, startPoint y: 267, endPoint x: 473, endPoint y: 285, distance: 18.0
click at [473, 285] on div "awake" at bounding box center [590, 274] width 237 height 34
click at [502, 280] on button "awake" at bounding box center [503, 274] width 62 height 34
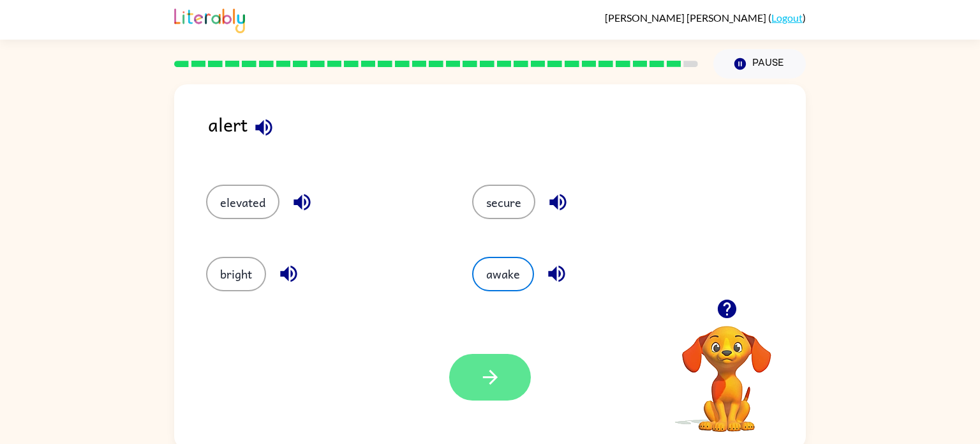
click at [504, 384] on button "button" at bounding box center [490, 377] width 82 height 47
